Goal: Task Accomplishment & Management: Use online tool/utility

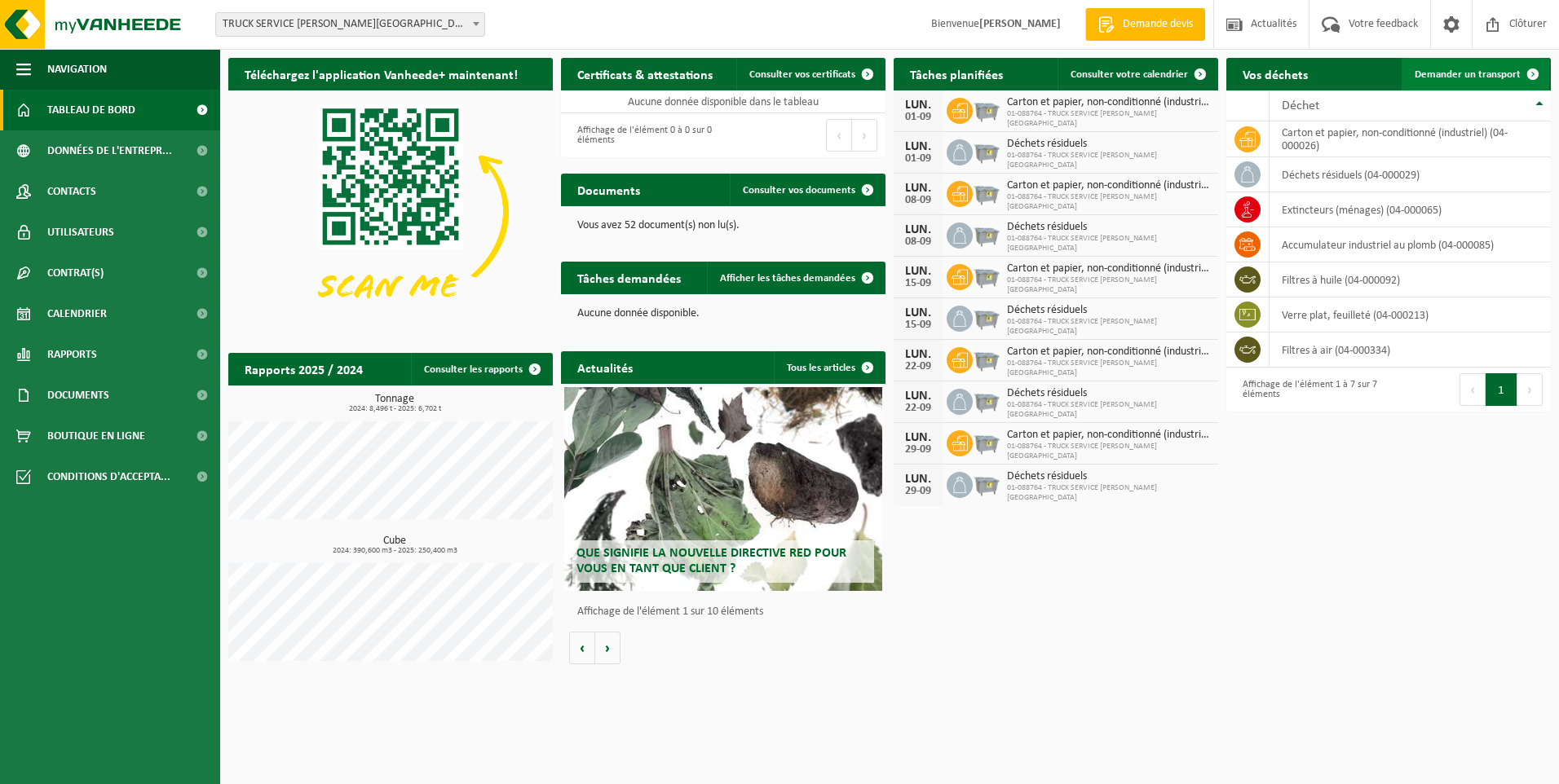
click at [1518, 76] on span at bounding box center [1532, 74] width 32 height 32
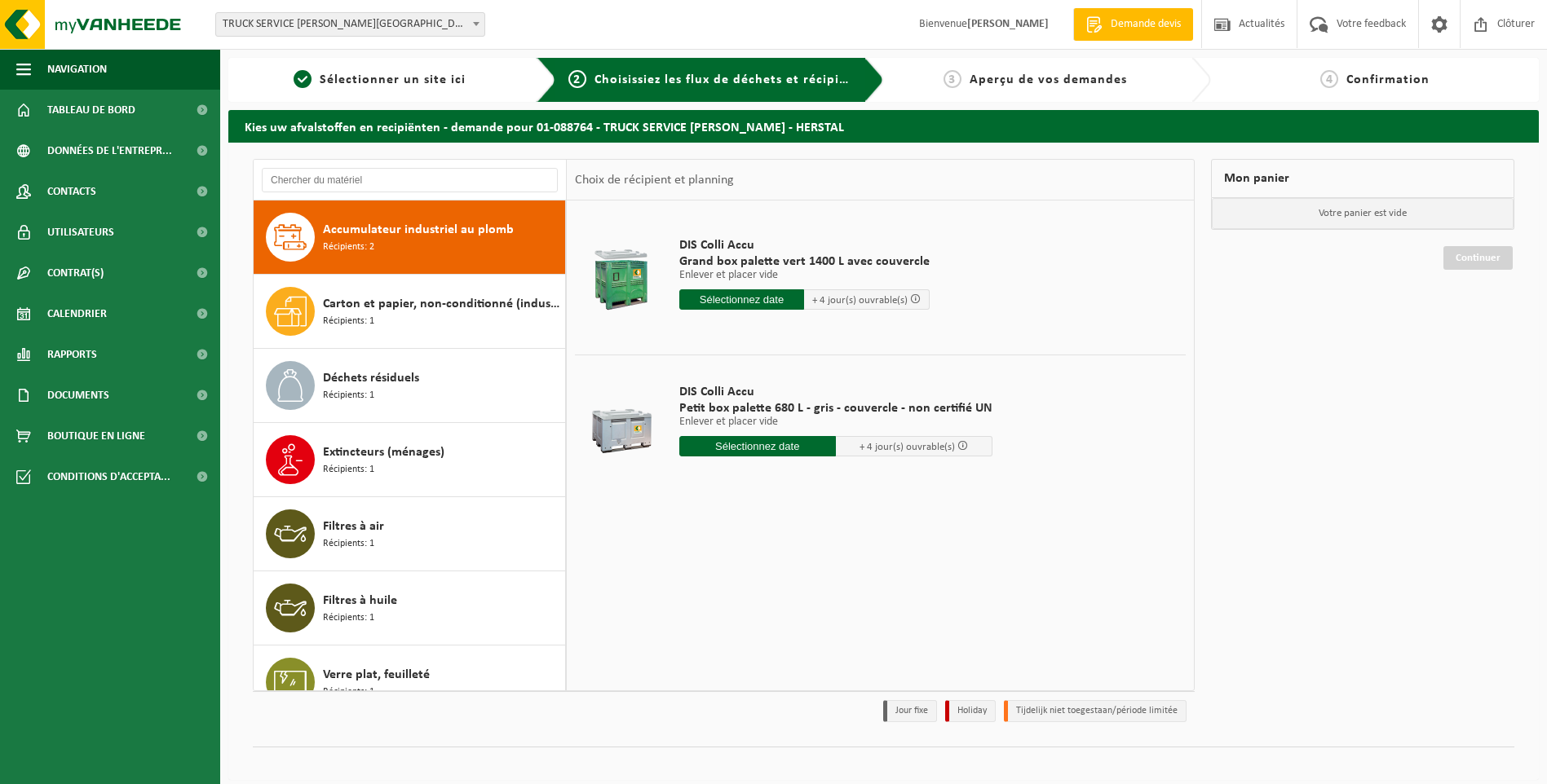
click at [769, 446] on input "text" at bounding box center [757, 446] width 156 height 20
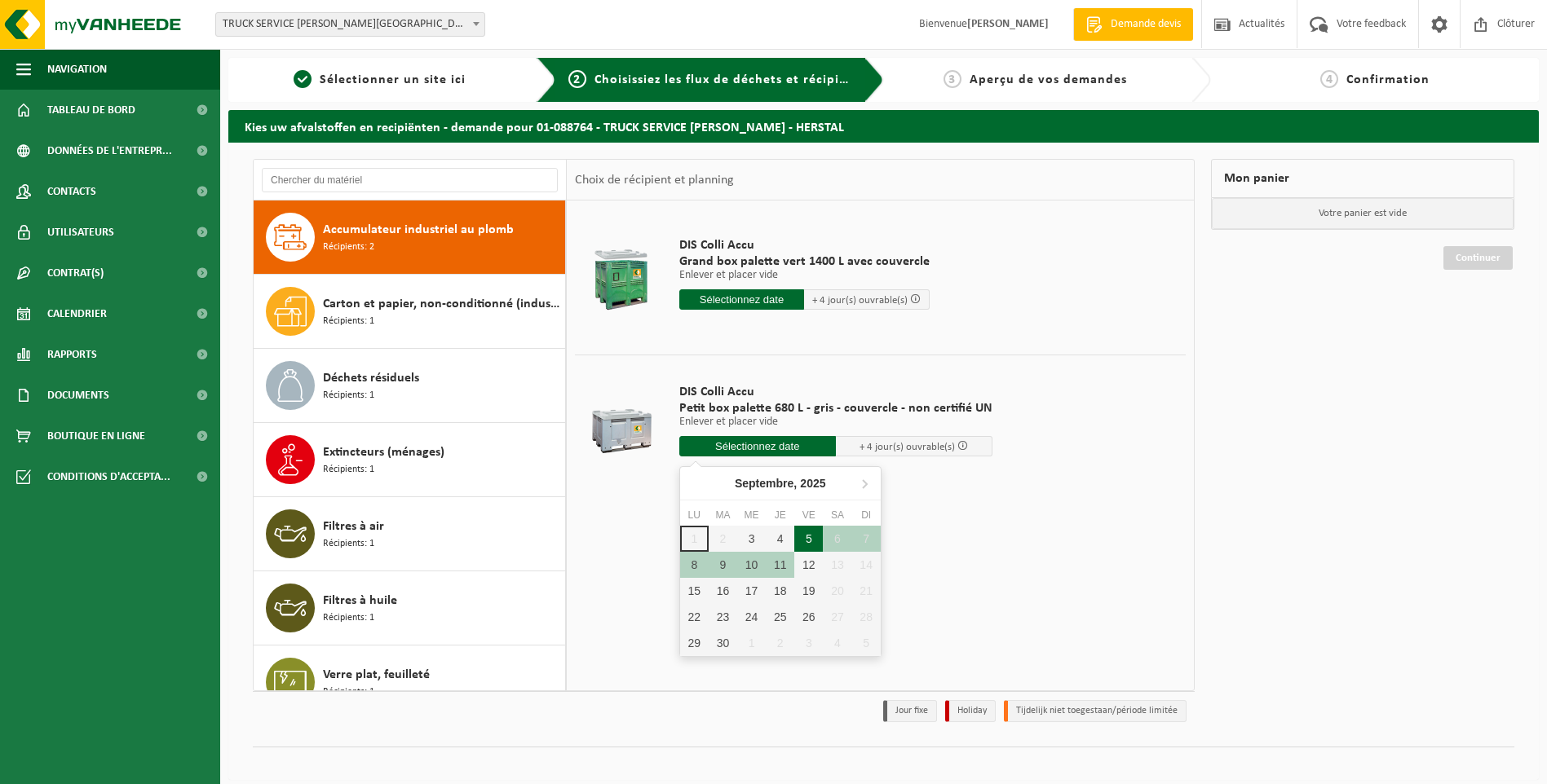
click at [805, 540] on div "5" at bounding box center [808, 538] width 29 height 26
type input "à partir de [DATE]"
type input "[DATE]"
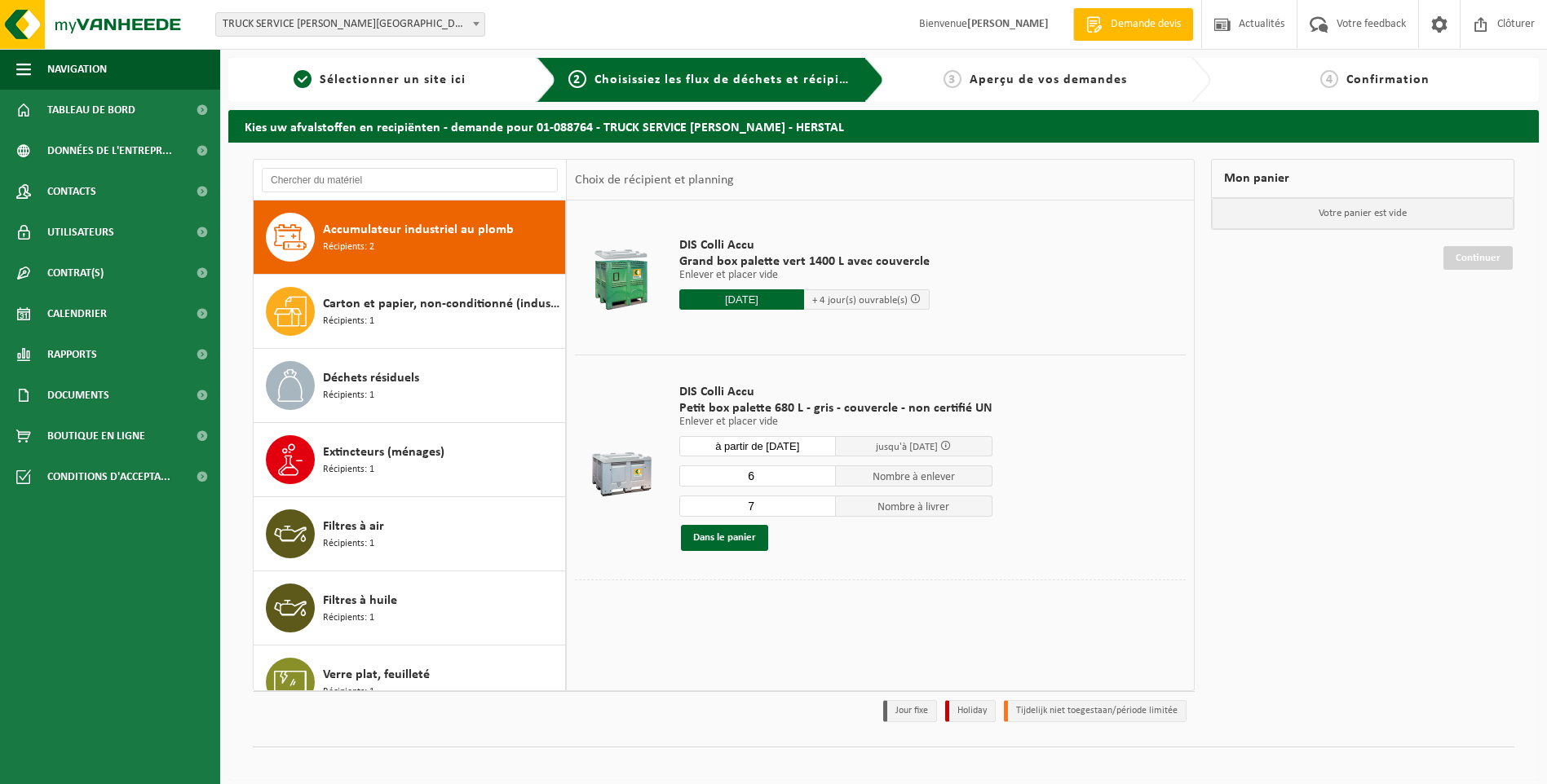
click at [820, 481] on input "6" at bounding box center [757, 476] width 156 height 21
click at [820, 481] on input "5" at bounding box center [757, 476] width 156 height 21
click at [820, 481] on input "4" at bounding box center [757, 476] width 156 height 21
click at [820, 481] on input "3" at bounding box center [757, 476] width 156 height 21
click at [820, 481] on input "2" at bounding box center [757, 476] width 156 height 21
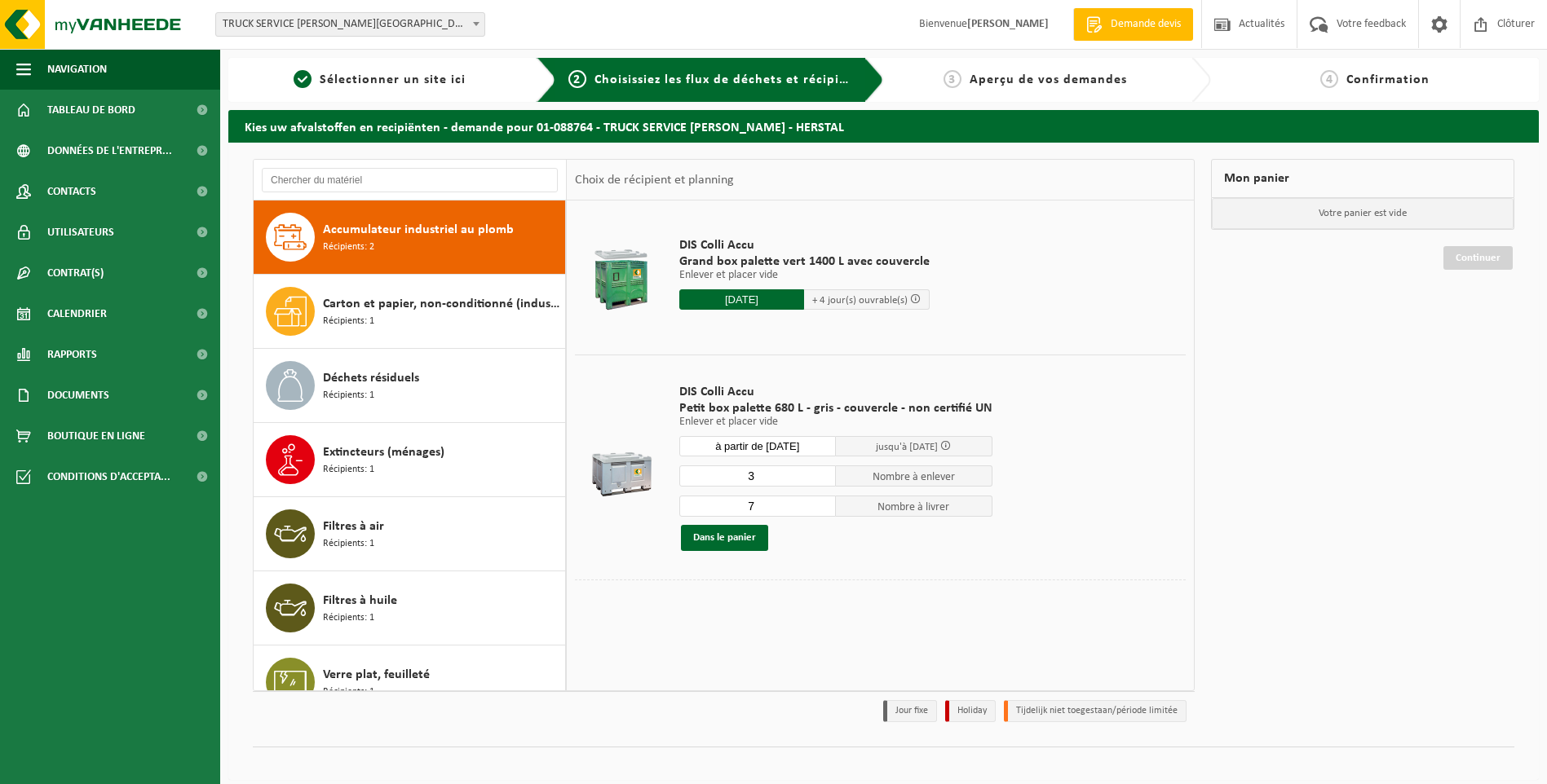
type input "3"
click at [819, 471] on input "3" at bounding box center [757, 476] width 156 height 21
click at [821, 512] on input "6" at bounding box center [757, 506] width 156 height 21
click at [821, 512] on input "5" at bounding box center [757, 506] width 156 height 21
click at [821, 512] on input "4" at bounding box center [757, 506] width 156 height 21
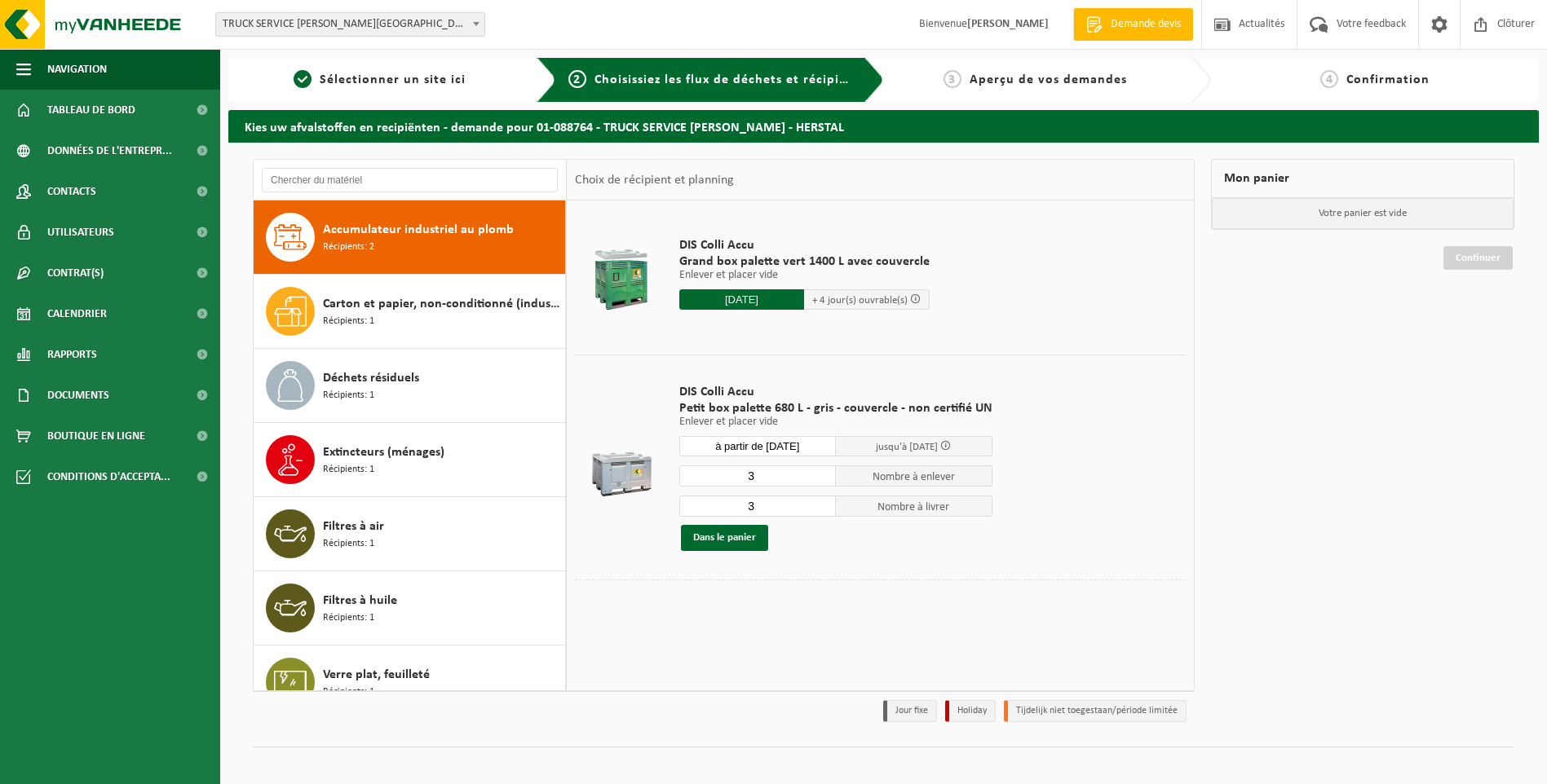
type input "3"
click at [821, 512] on input "3" at bounding box center [757, 506] width 156 height 21
click at [738, 543] on button "Dans le panier" at bounding box center [724, 538] width 87 height 26
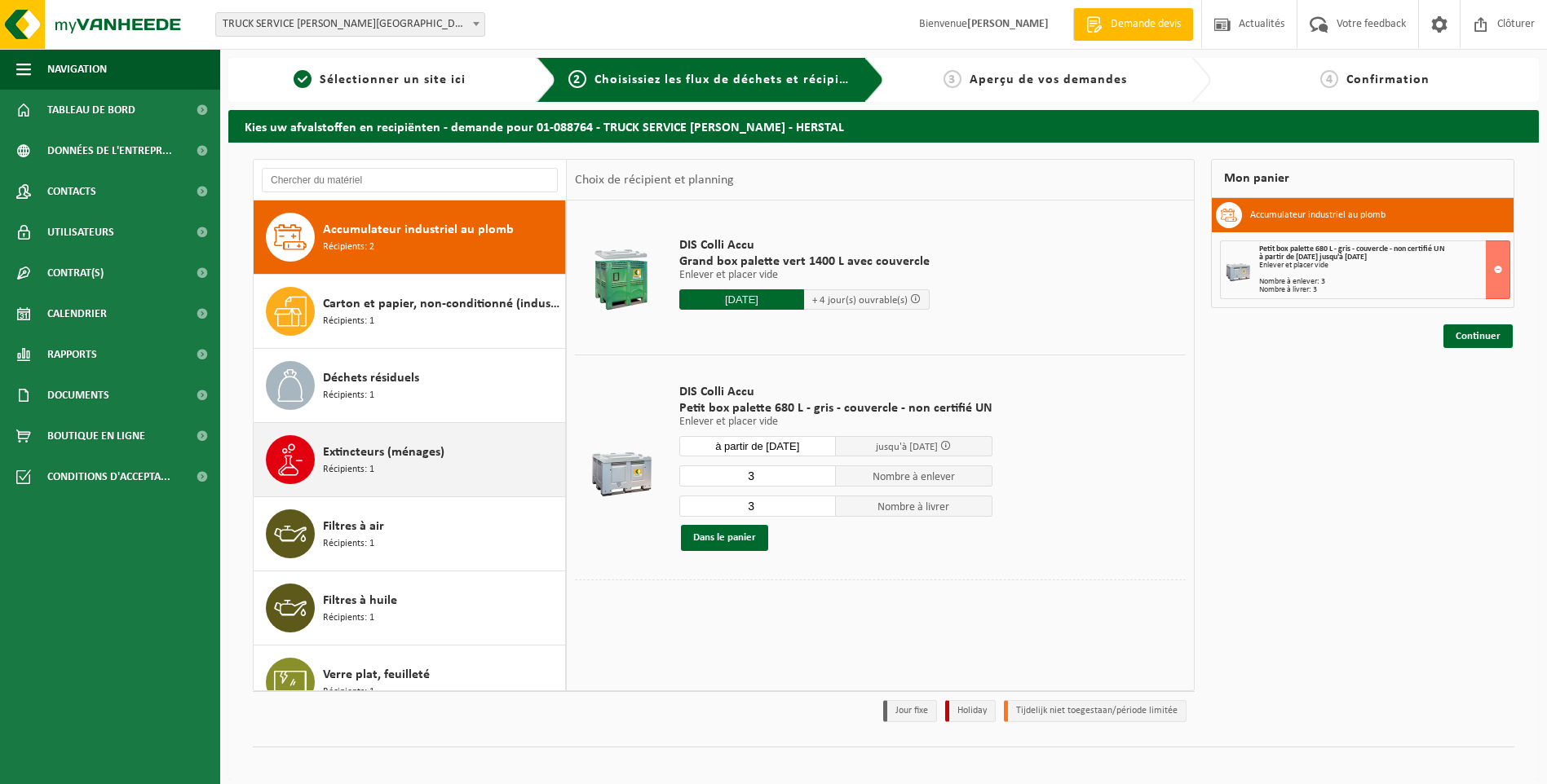
click at [420, 464] on div "Extincteurs (ménages) Récipients: 1" at bounding box center [442, 459] width 238 height 49
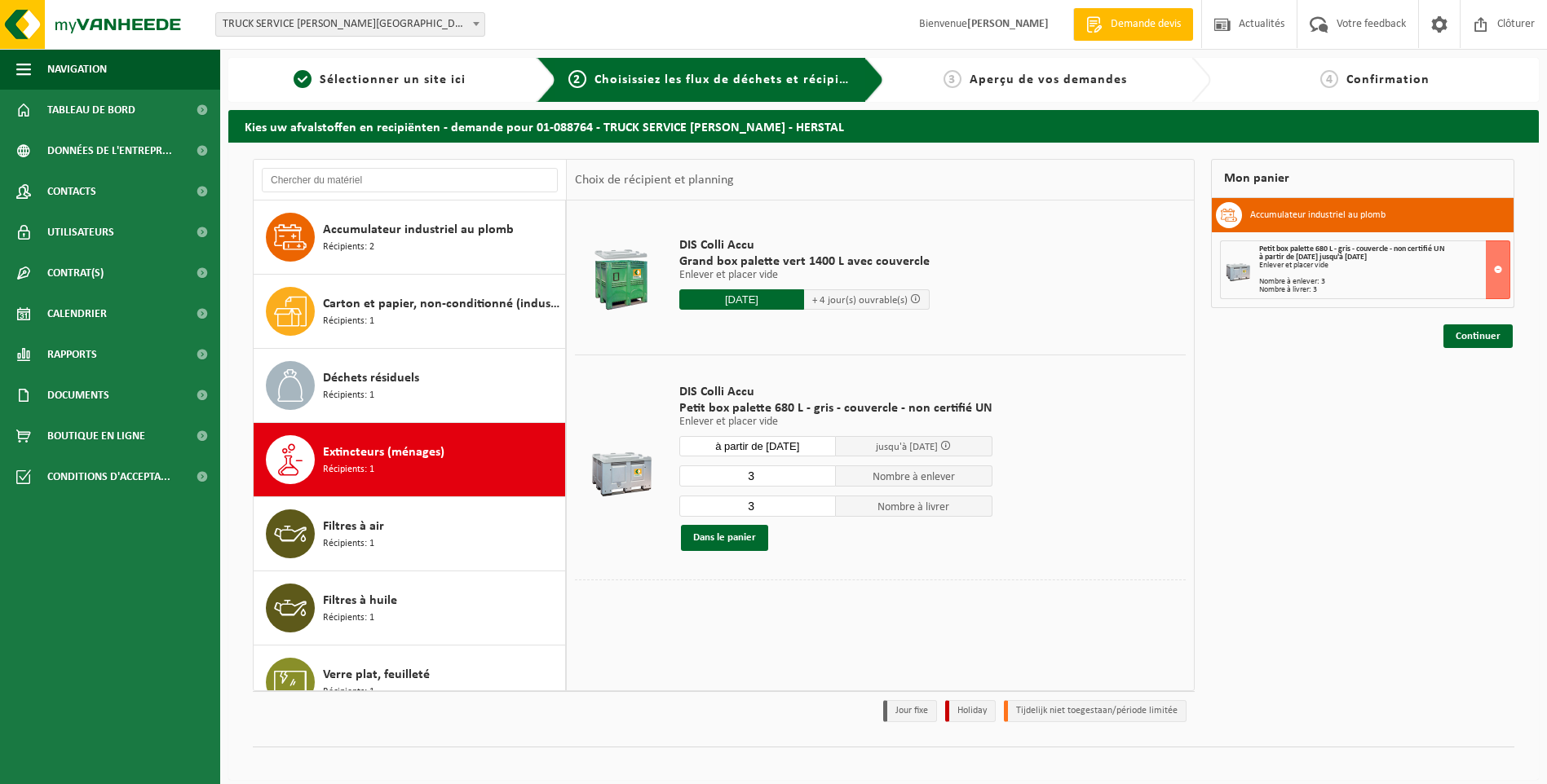
scroll to position [29, 0]
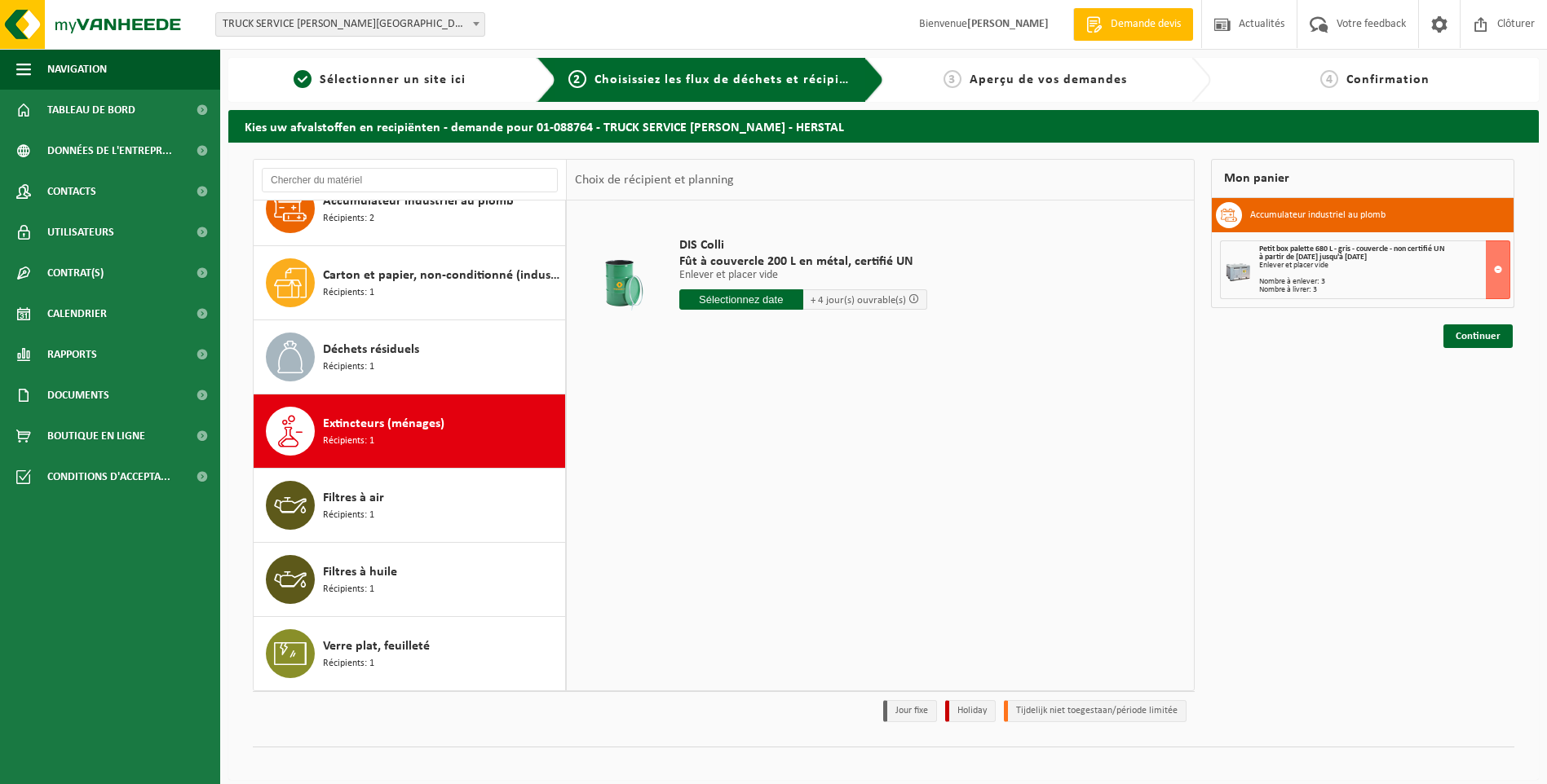
click at [756, 301] on input "text" at bounding box center [741, 300] width 124 height 20
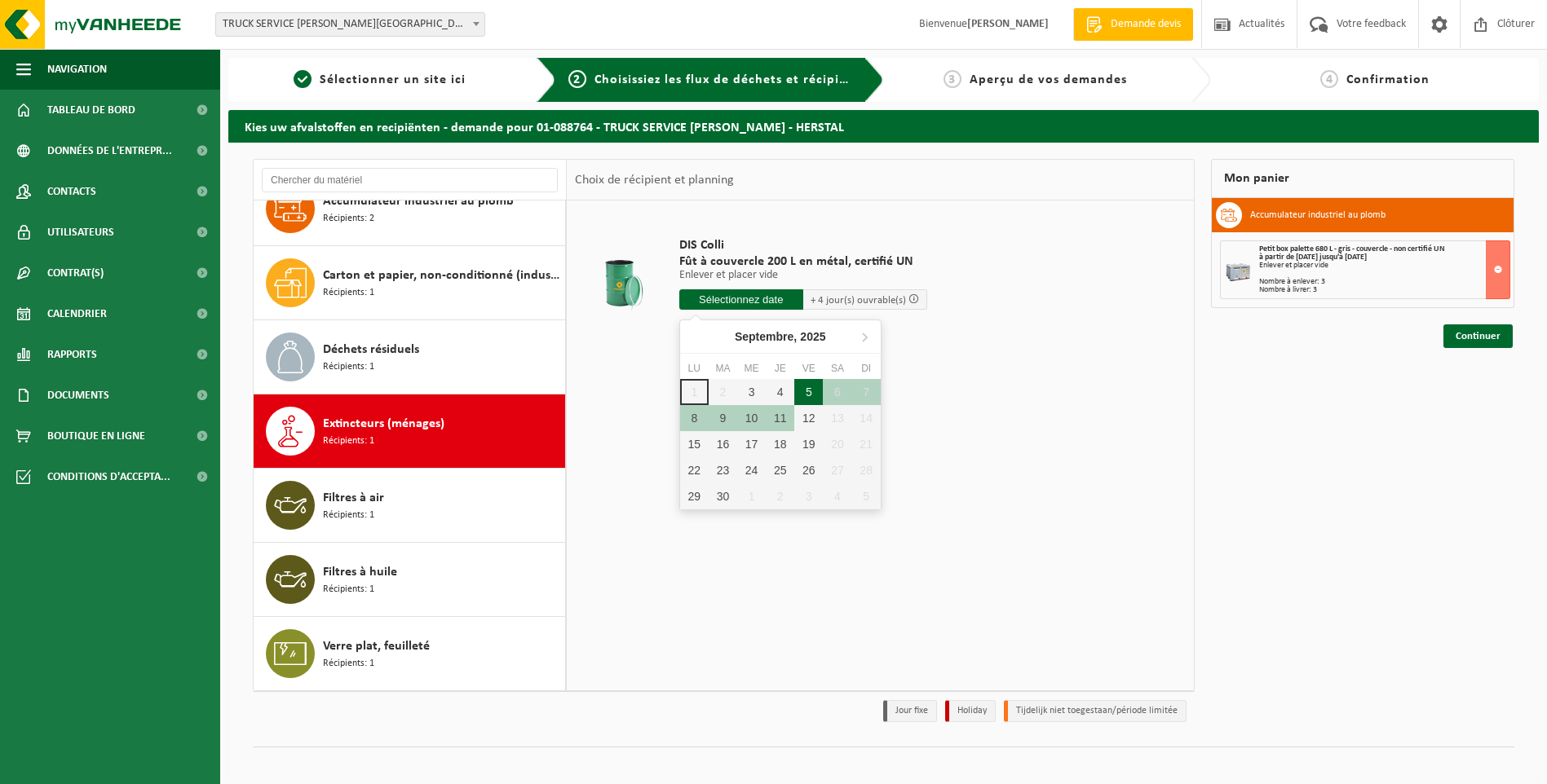
click at [805, 396] on div "5" at bounding box center [808, 392] width 29 height 26
type input "à partir de 2025-09-05"
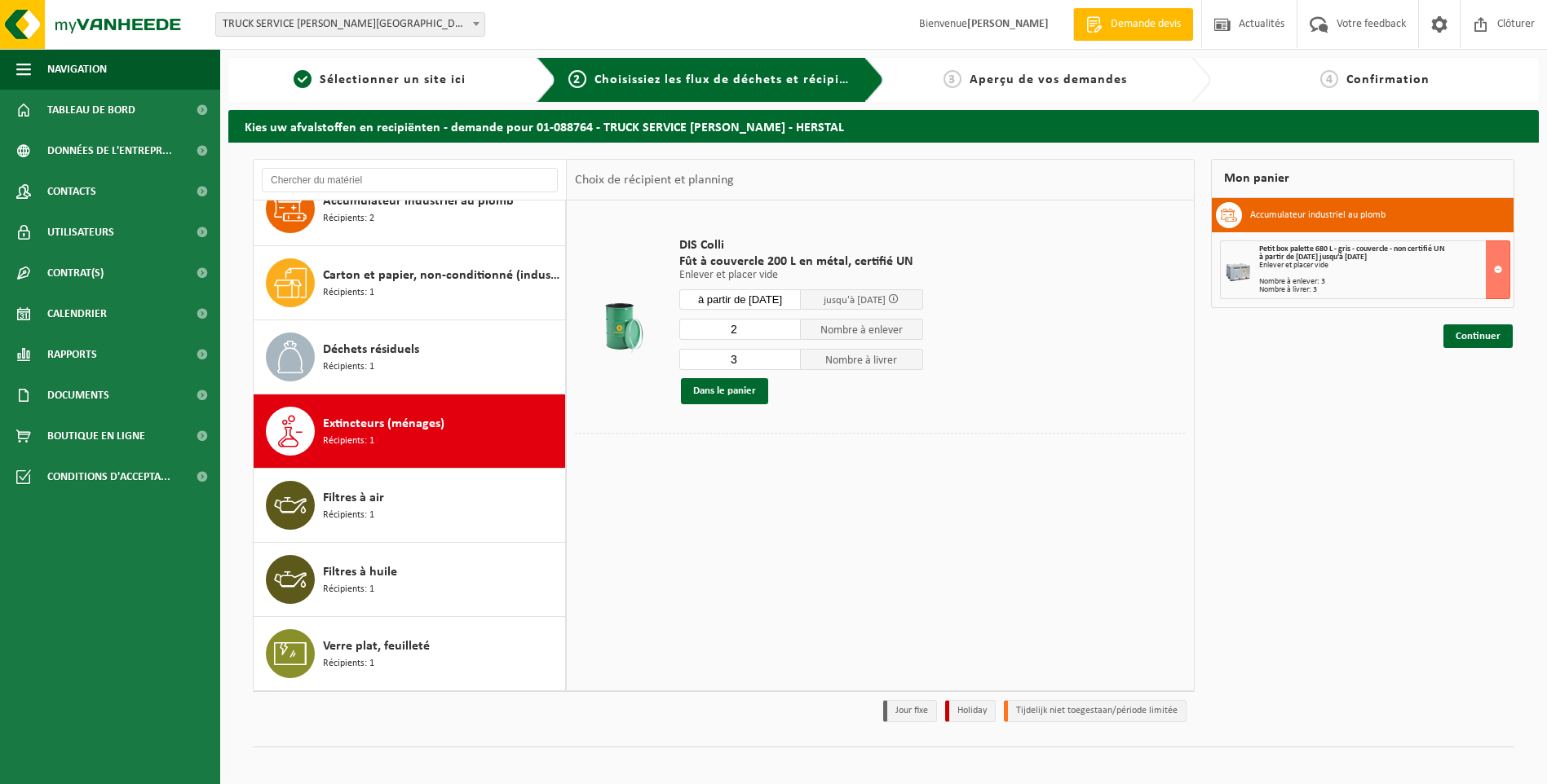
click at [791, 334] on input "2" at bounding box center [740, 329] width 122 height 21
type input "1"
click at [791, 334] on input "1" at bounding box center [740, 329] width 122 height 21
click at [790, 363] on input "2" at bounding box center [740, 359] width 122 height 21
type input "1"
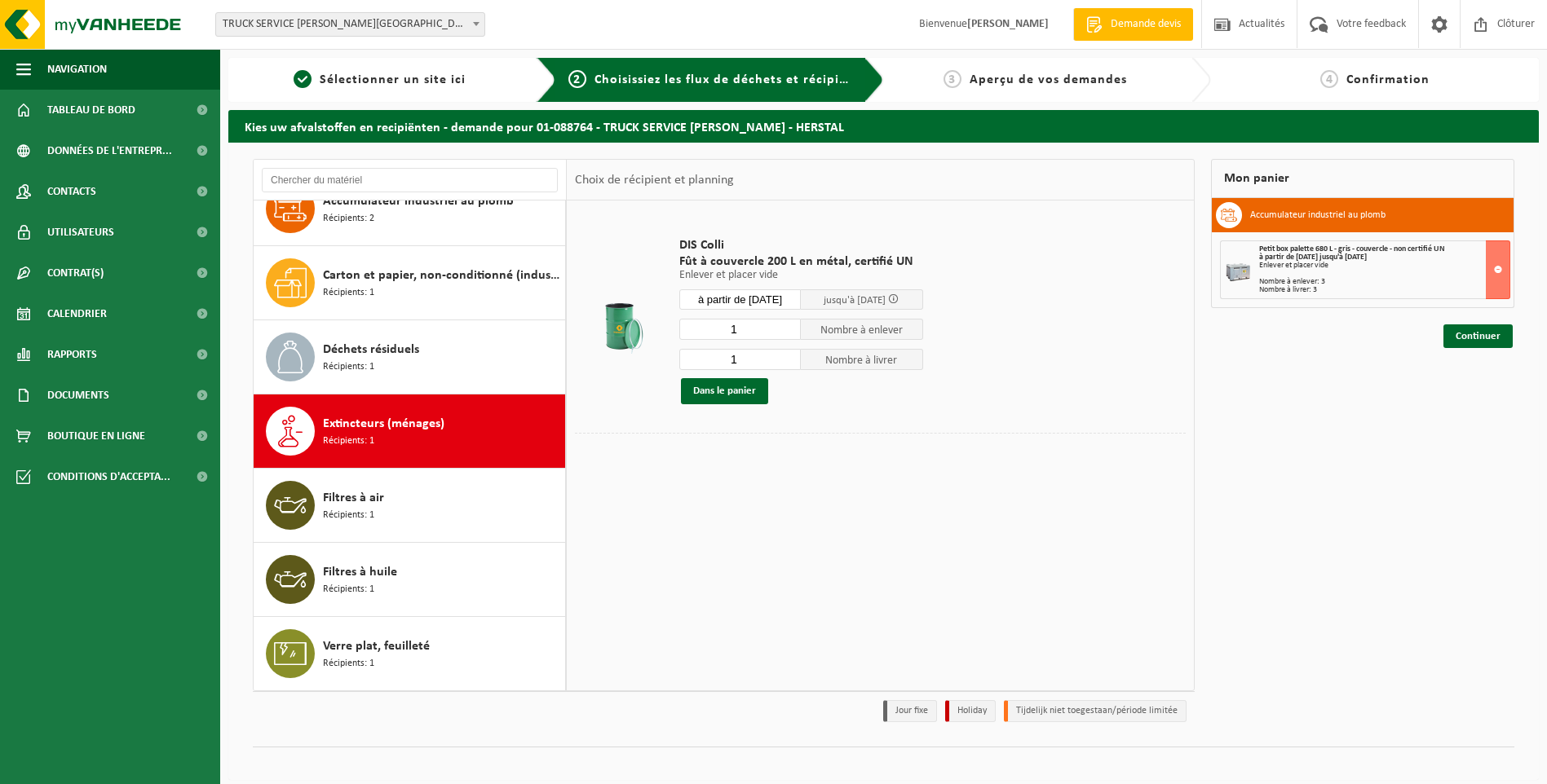
click at [790, 363] on input "1" at bounding box center [740, 359] width 122 height 21
click at [756, 389] on button "Dans le panier" at bounding box center [724, 391] width 87 height 26
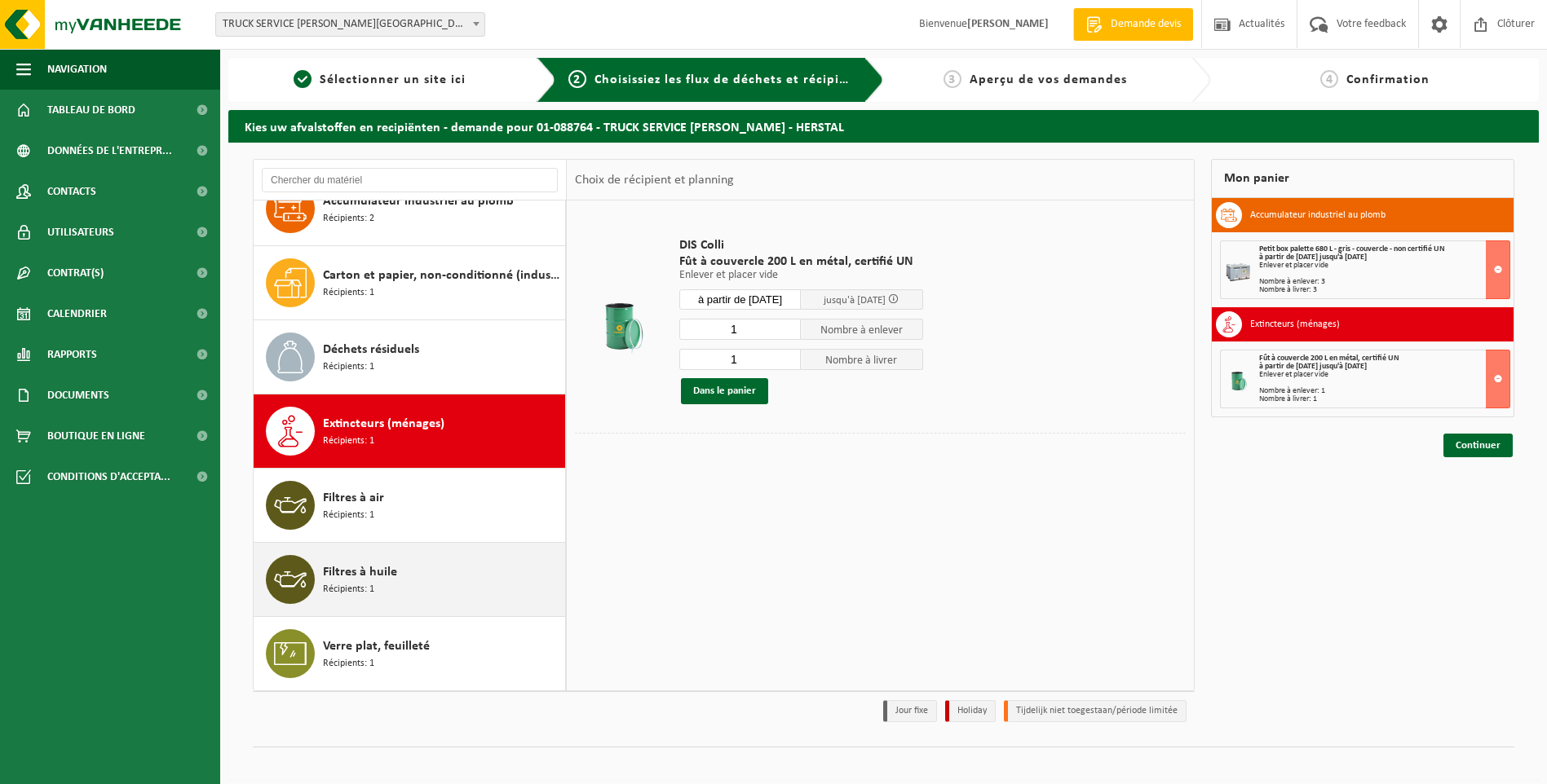
click at [406, 581] on div "Filtres à huile Récipients: 1" at bounding box center [442, 579] width 238 height 49
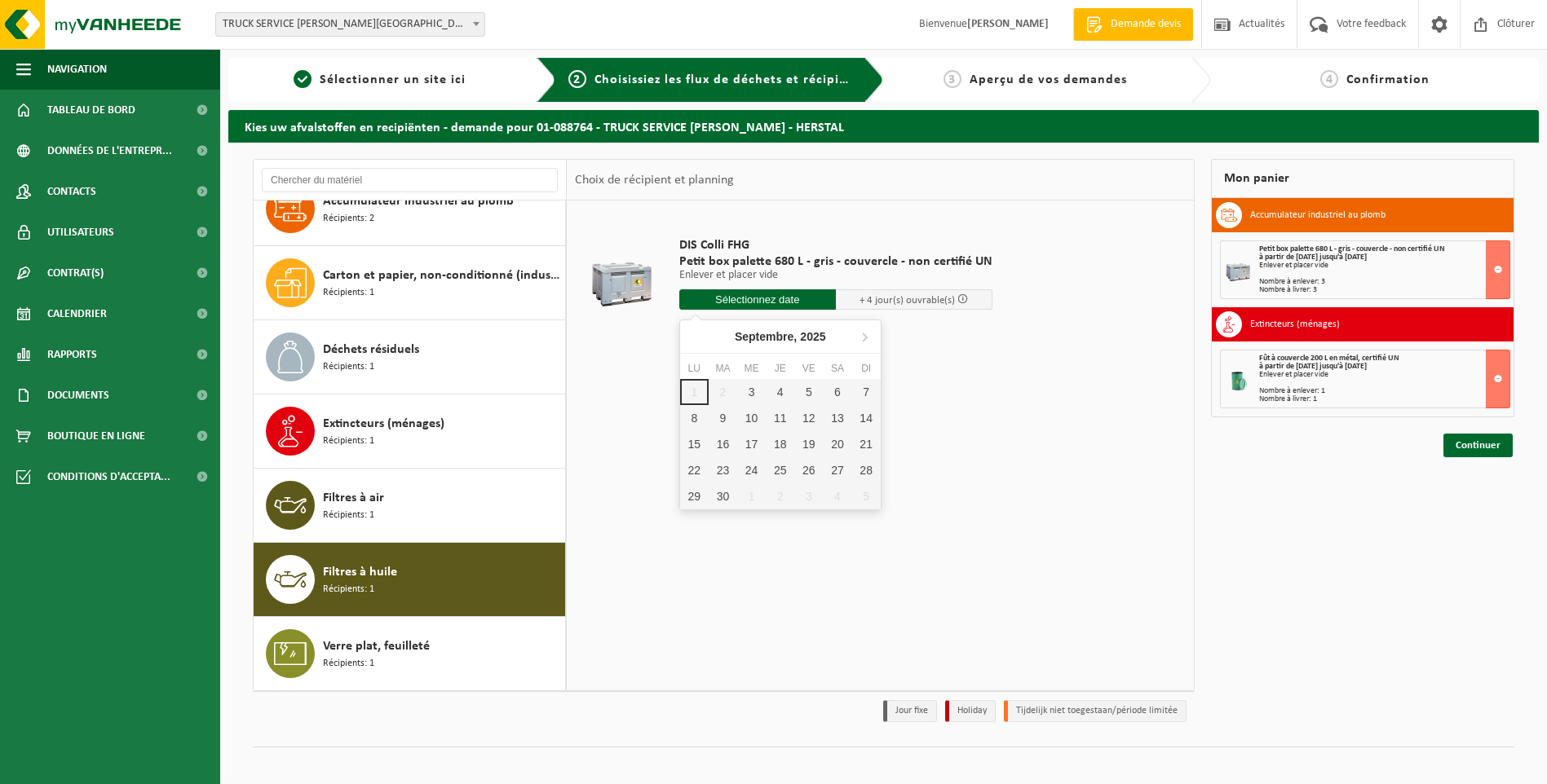
click at [784, 300] on input "text" at bounding box center [757, 300] width 156 height 20
click at [802, 391] on div "5" at bounding box center [808, 392] width 29 height 26
type input "à partir de 2025-09-05"
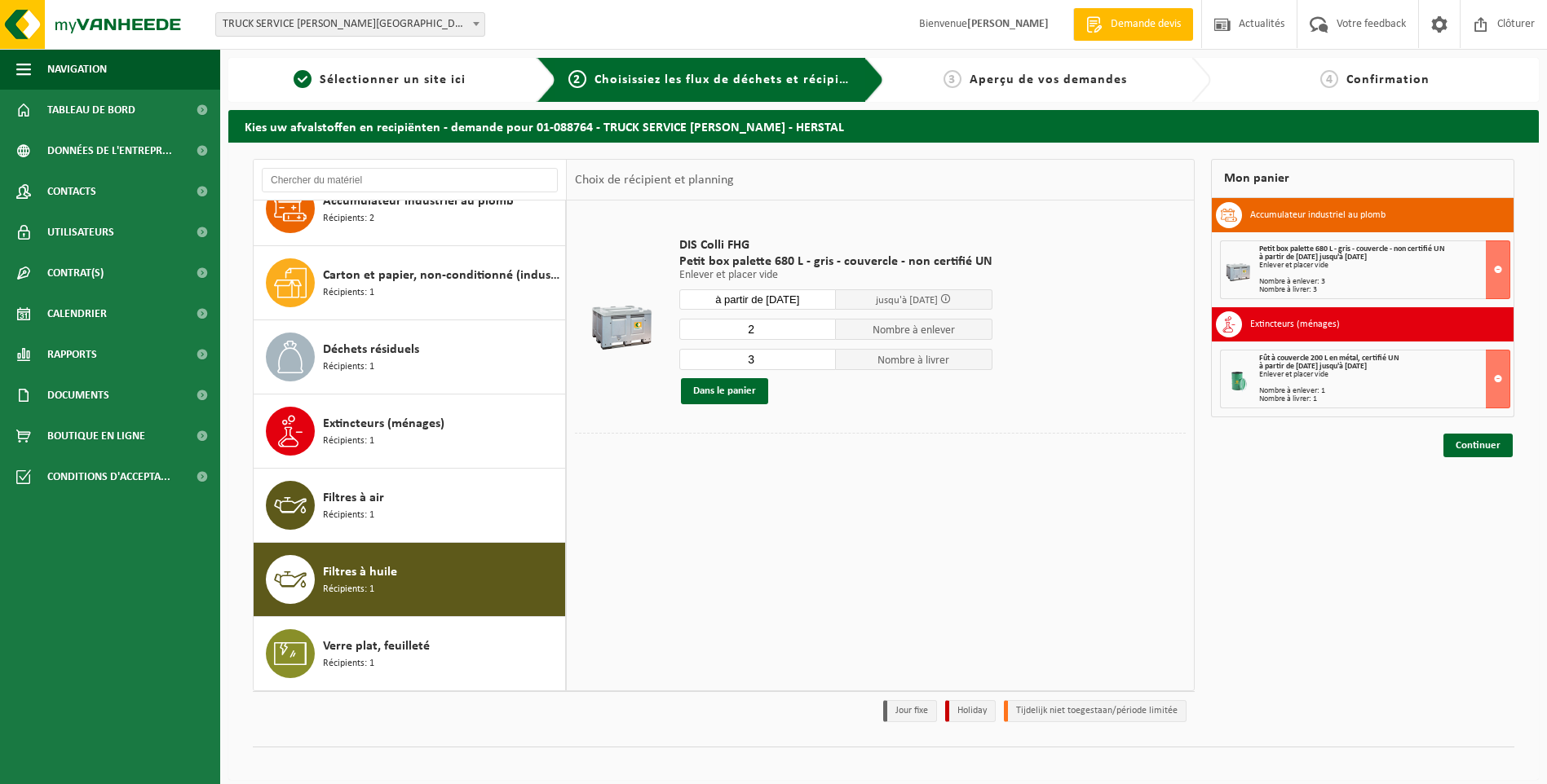
type input "2"
click at [819, 333] on input "2" at bounding box center [757, 329] width 156 height 21
type input "2"
click at [822, 362] on input "2" at bounding box center [757, 359] width 156 height 21
click at [750, 390] on button "Dans le panier" at bounding box center [724, 391] width 87 height 26
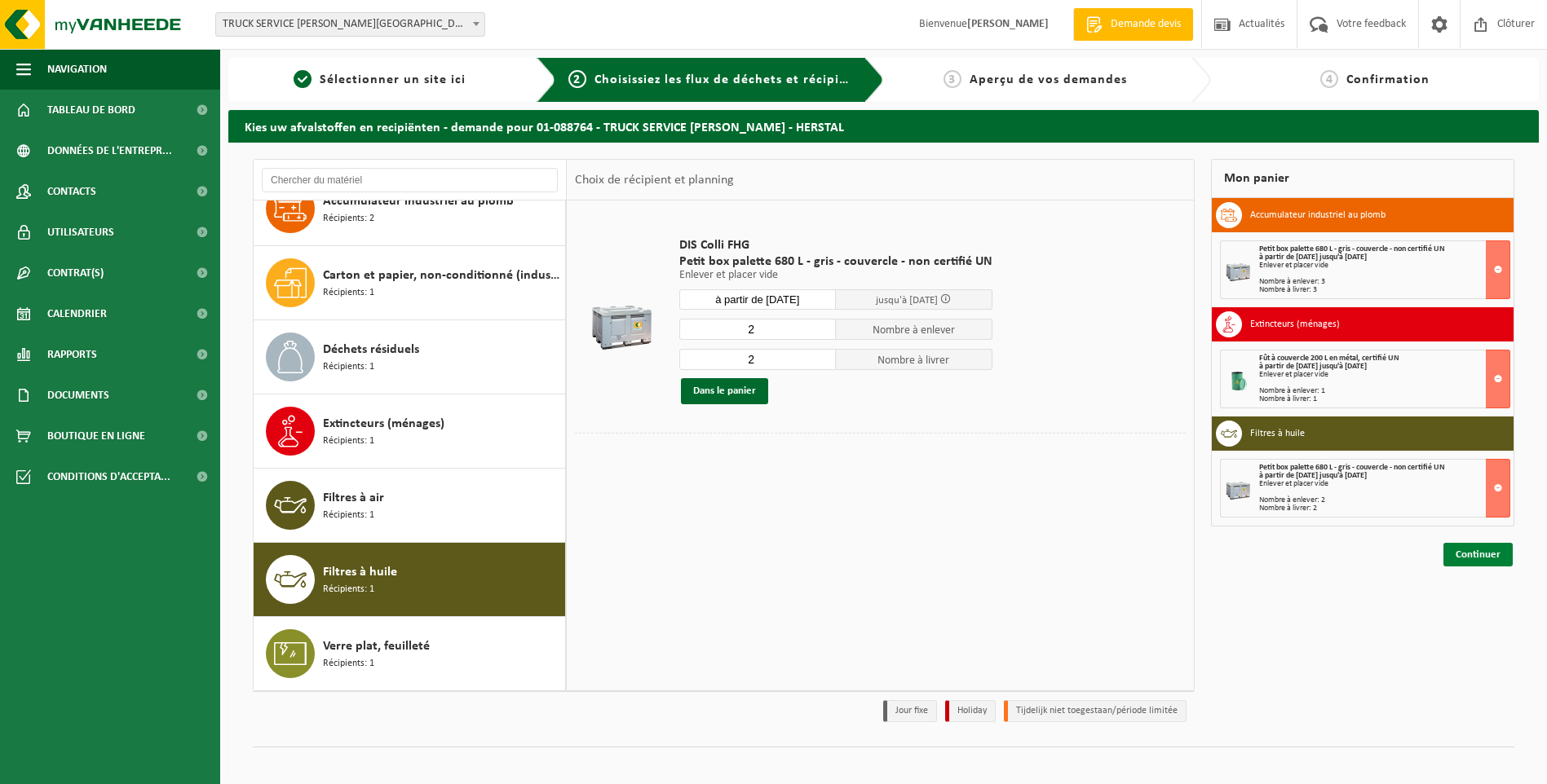
click at [1474, 559] on link "Continuer" at bounding box center [1477, 555] width 69 height 24
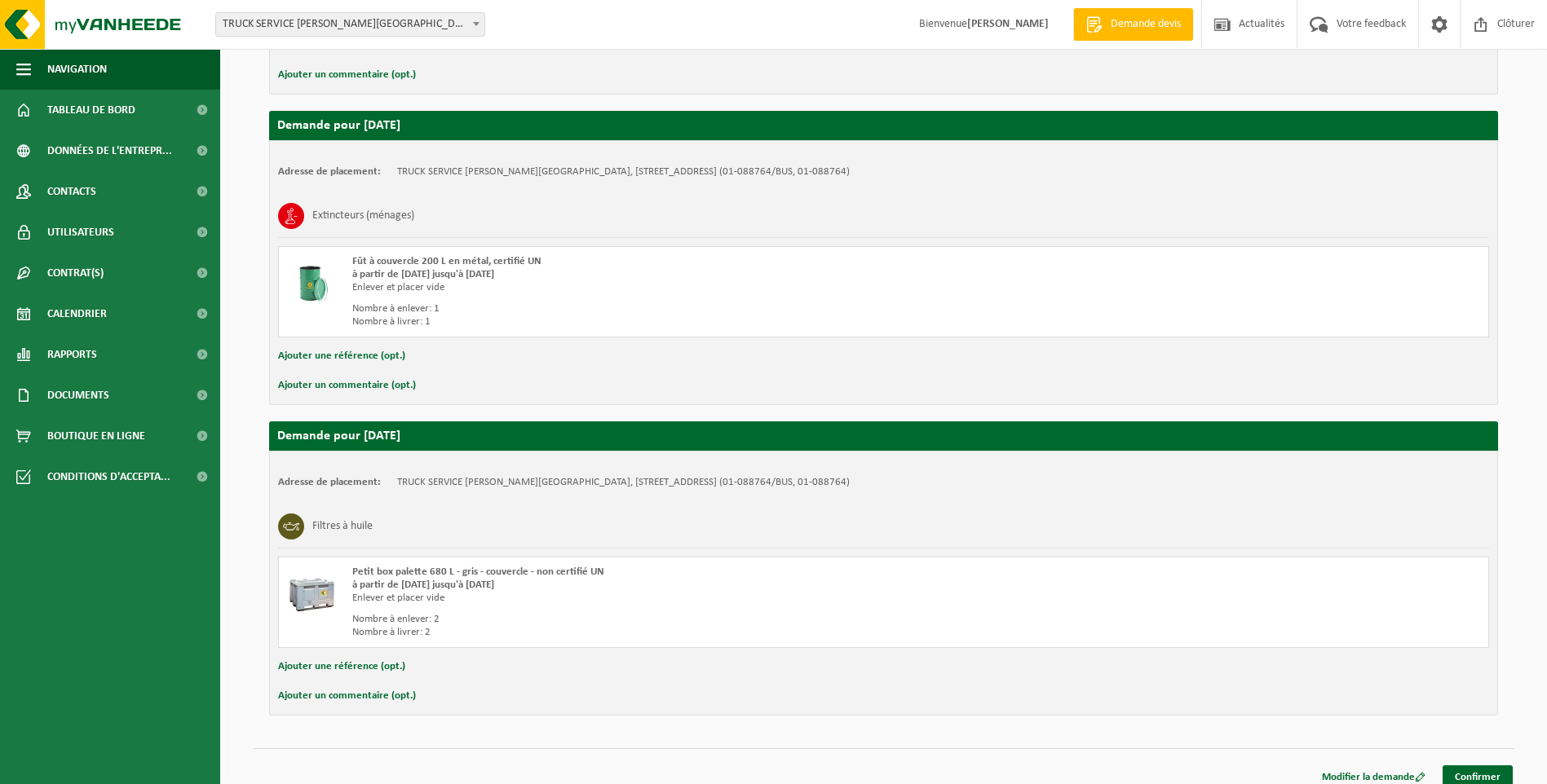
scroll to position [549, 0]
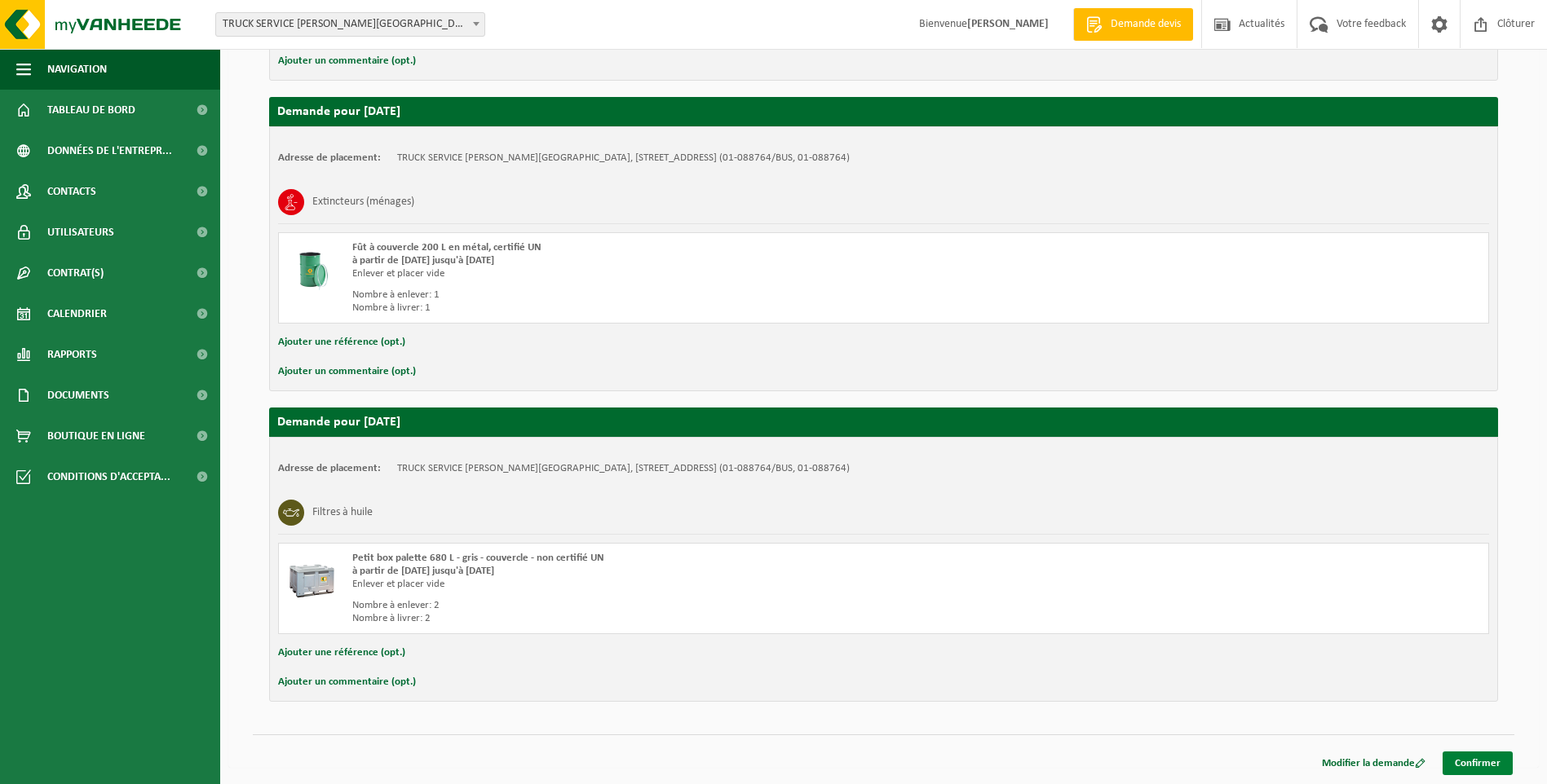
click at [1486, 759] on link "Confirmer" at bounding box center [1477, 764] width 70 height 24
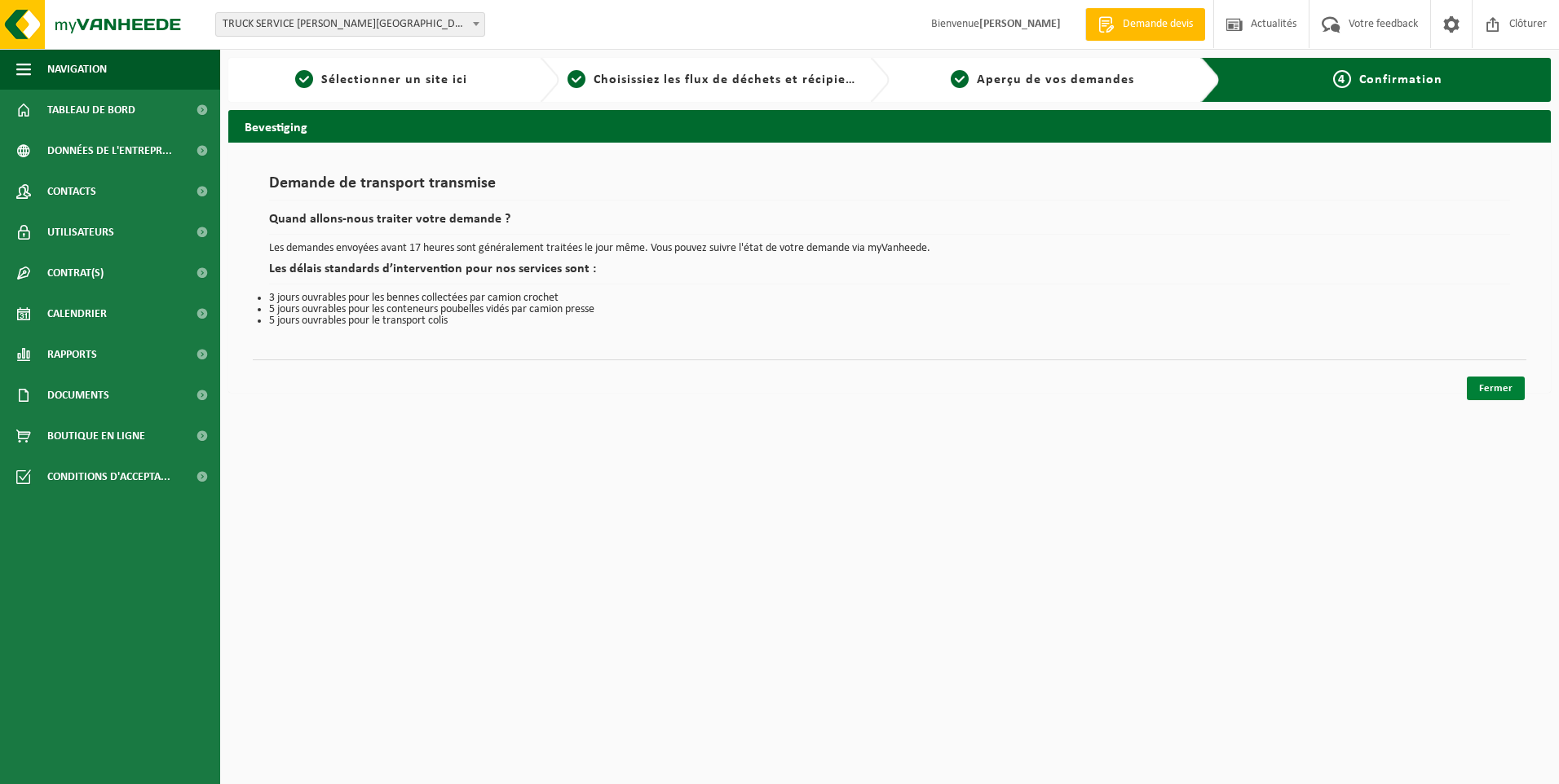
click at [1508, 396] on link "Fermer" at bounding box center [1495, 388] width 58 height 24
